Goal: Navigation & Orientation: Find specific page/section

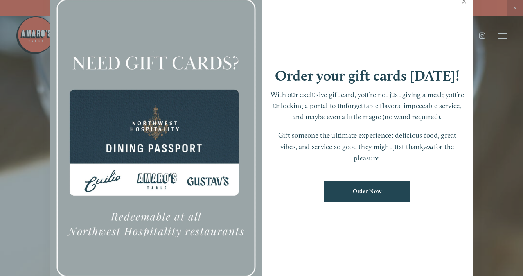
click at [467, 0] on link "Close" at bounding box center [464, 2] width 15 height 22
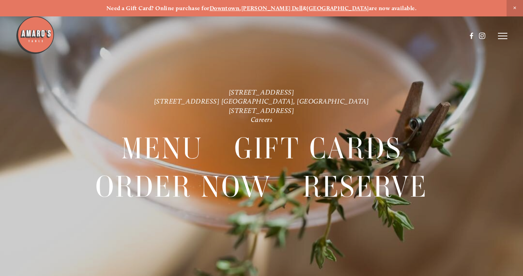
click at [506, 35] on icon at bounding box center [502, 35] width 9 height 7
click at [505, 36] on div at bounding box center [502, 35] width 9 height 7
click at [503, 39] on line at bounding box center [502, 39] width 9 height 0
click at [502, 38] on icon at bounding box center [501, 35] width 7 height 7
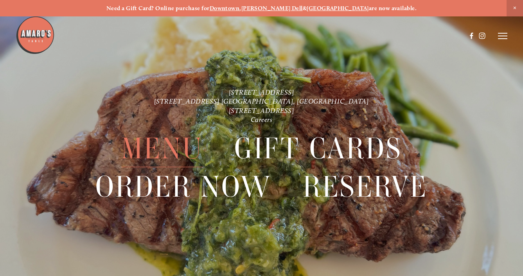
click at [143, 150] on span "Menu" at bounding box center [162, 149] width 82 height 38
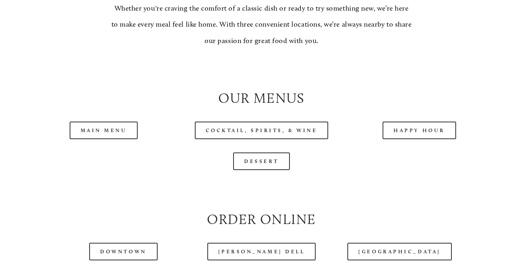
scroll to position [693, 0]
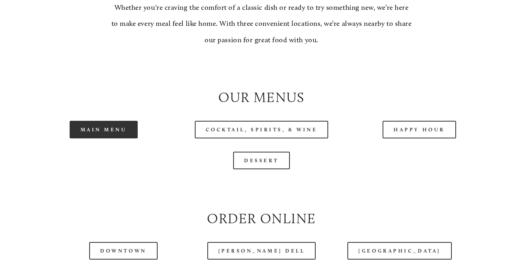
click at [109, 137] on link "Main Menu" at bounding box center [104, 130] width 69 height 18
